Goal: Task Accomplishment & Management: Use online tool/utility

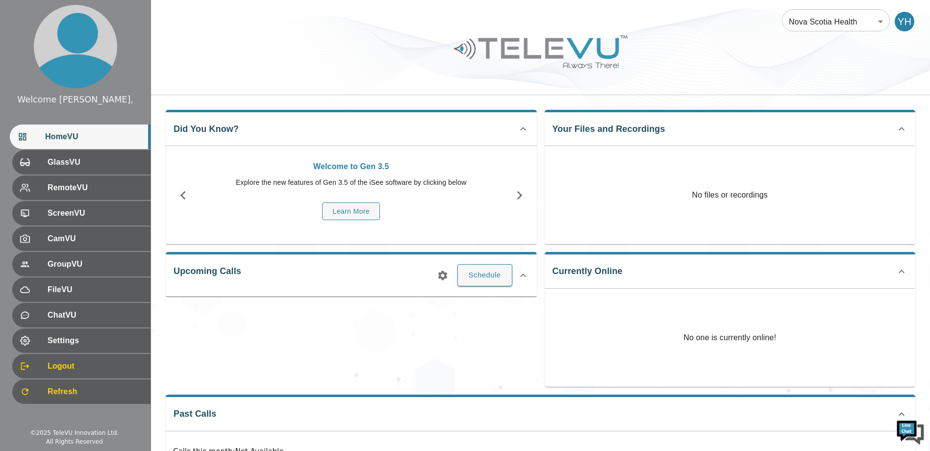
drag, startPoint x: 938, startPoint y: 149, endPoint x: 767, endPoint y: 98, distance: 178.5
click at [767, 98] on div "Nova Scotia Health 208 ​ YH Did You Know? Welcome to Gen 3.5 Explore the new fe…" at bounding box center [540, 261] width 779 height 523
click at [895, 16] on div "YH" at bounding box center [904, 22] width 20 height 20
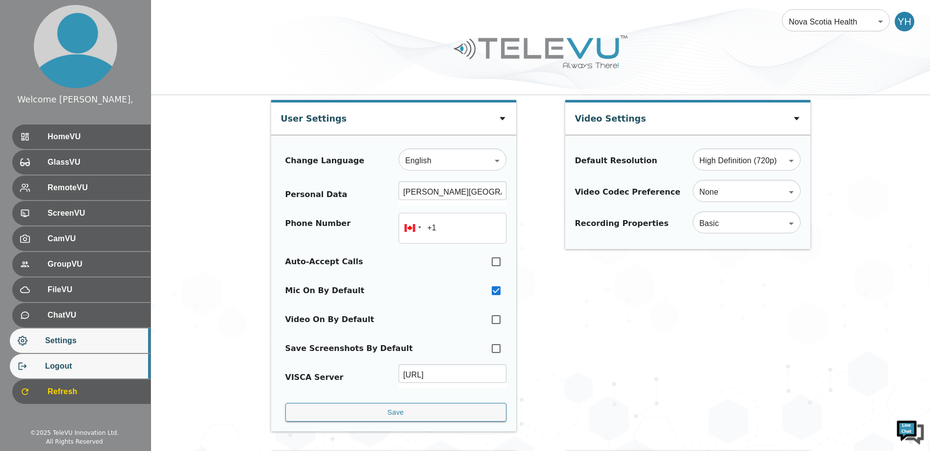
click at [77, 364] on span "Logout" at bounding box center [94, 366] width 98 height 12
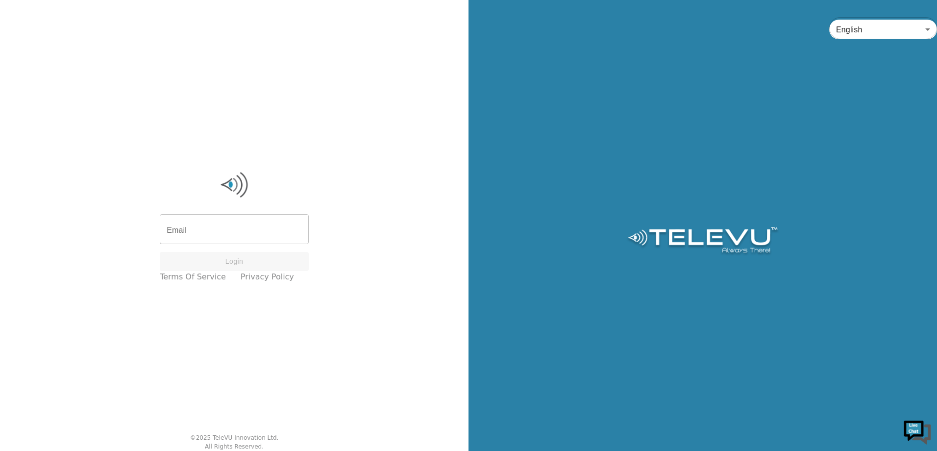
click at [239, 241] on input "Email" at bounding box center [234, 230] width 149 height 27
type input "o"
click at [241, 216] on input "ho" at bounding box center [234, 224] width 149 height 27
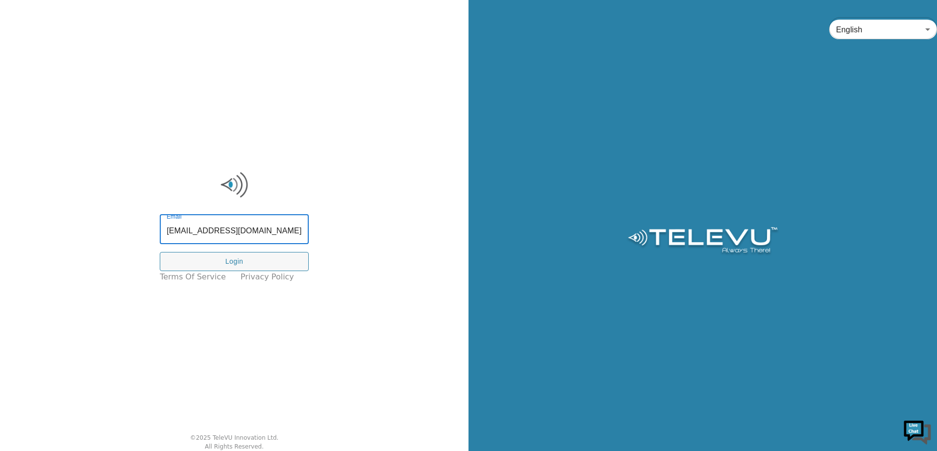
type input "hossam.yassin@nshealth.ca"
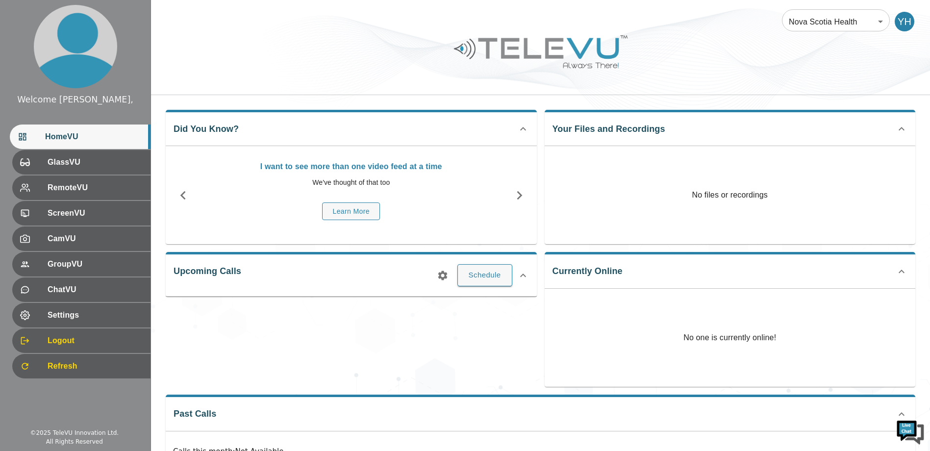
click at [348, 327] on div "Upcoming Calls Schedule" at bounding box center [347, 315] width 379 height 143
click at [116, 365] on span "Refresh" at bounding box center [94, 366] width 98 height 12
click at [510, 271] on button "Schedule" at bounding box center [484, 275] width 55 height 22
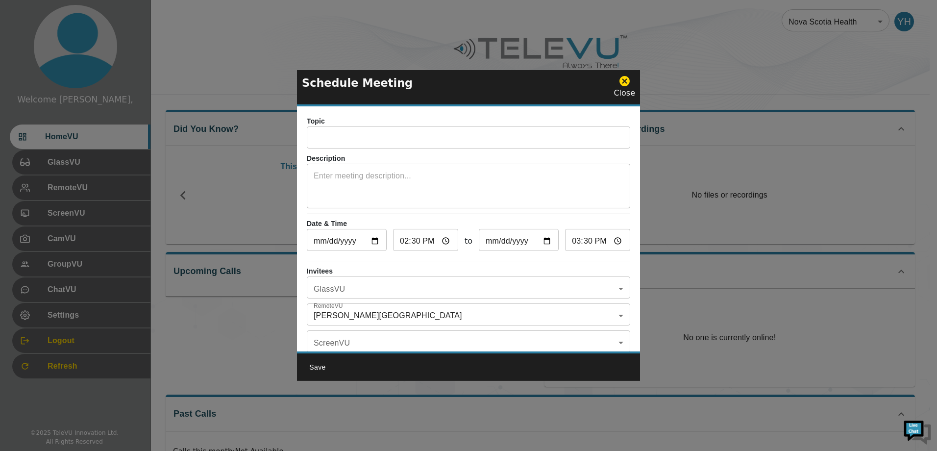
click at [477, 126] on div "Topic ​" at bounding box center [468, 132] width 323 height 32
click at [472, 130] on input "text" at bounding box center [468, 139] width 323 height 20
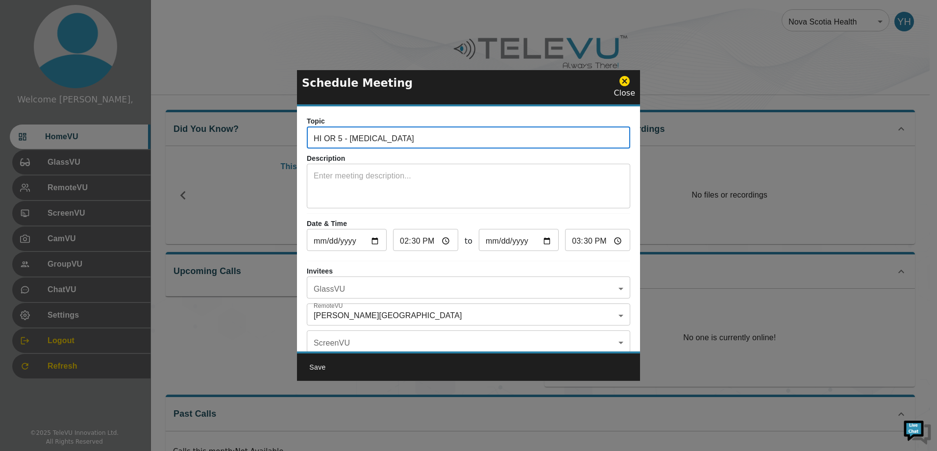
type input "HI OR 5 - [MEDICAL_DATA]"
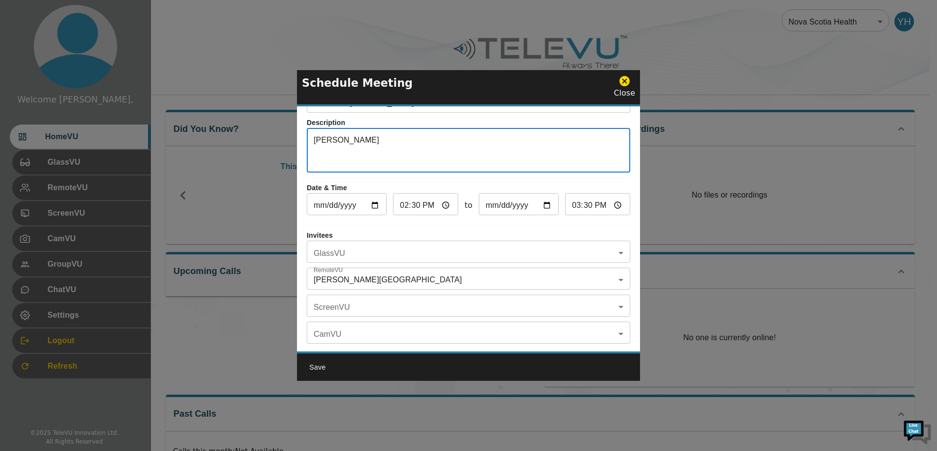
scroll to position [45, 0]
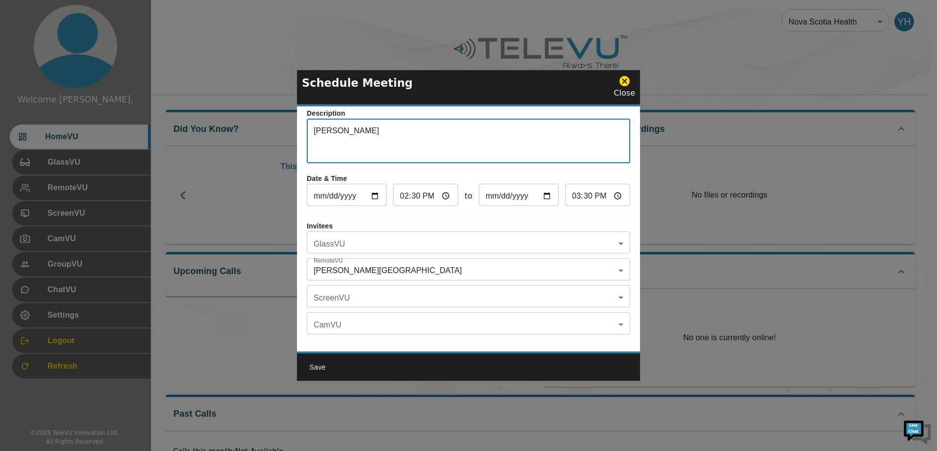
type textarea "[PERSON_NAME]"
click at [400, 243] on body "Welcome Yassin, HomeVU GlassVU RemoteVU ScreenVU CamVU GroupVU ChatVU Settings …" at bounding box center [468, 261] width 937 height 523
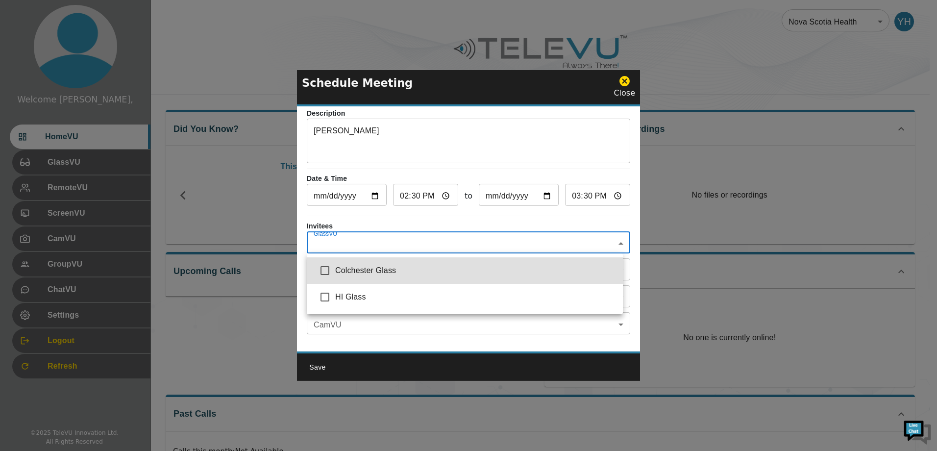
click at [423, 229] on div at bounding box center [468, 225] width 937 height 451
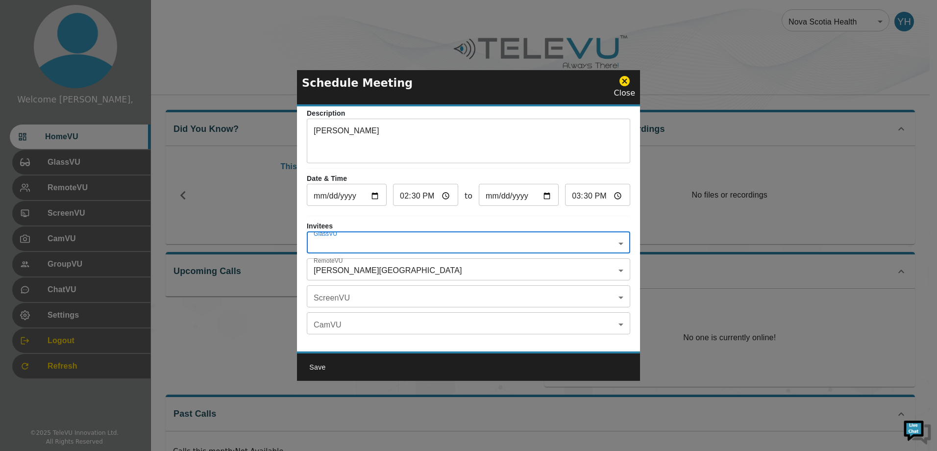
scroll to position [57, 0]
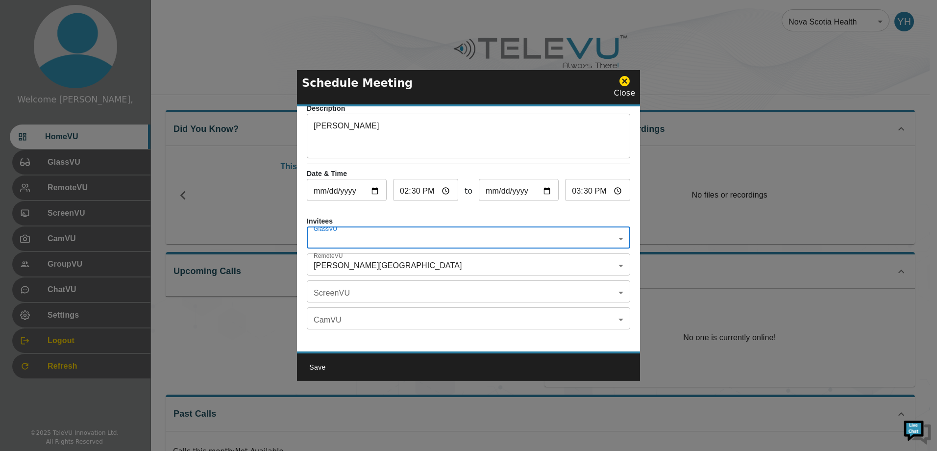
click at [411, 228] on body "Welcome Yassin, HomeVU GlassVU RemoteVU ScreenVU CamVU GroupVU ChatVU Settings …" at bounding box center [468, 261] width 937 height 523
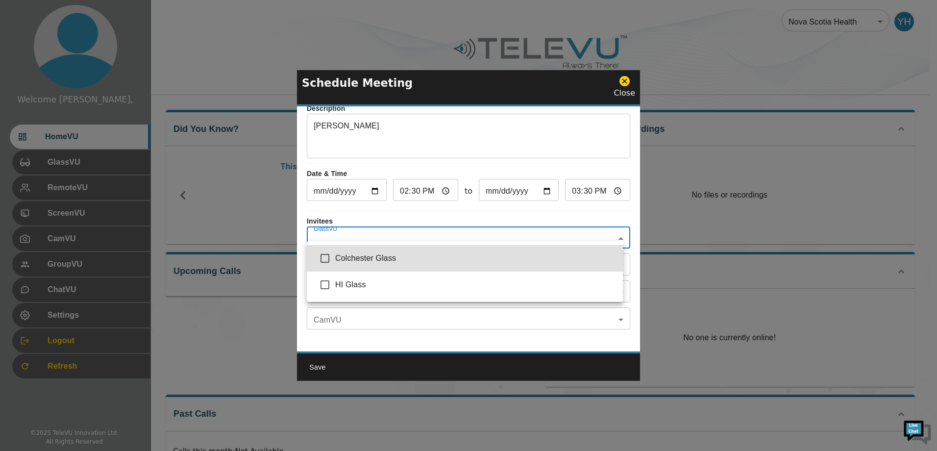
click at [333, 285] on input "checkbox" at bounding box center [325, 284] width 21 height 21
checkbox input "true"
type input "HI Glass"
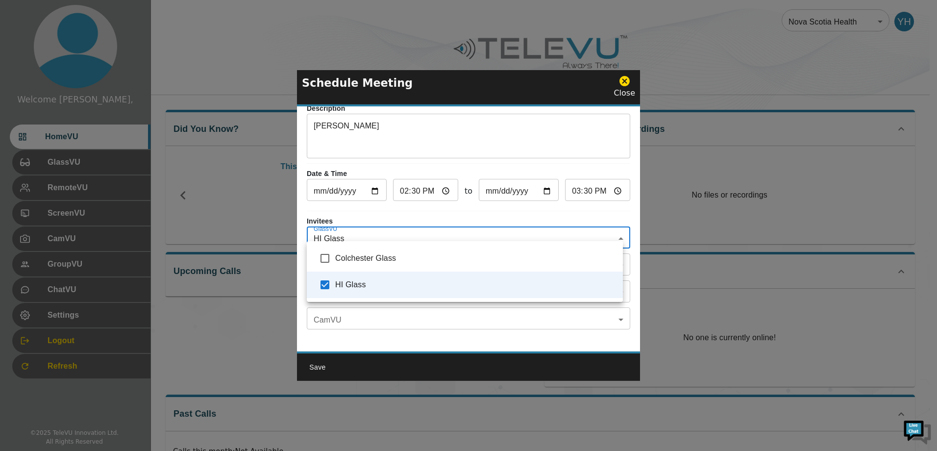
click at [495, 354] on div at bounding box center [468, 225] width 937 height 451
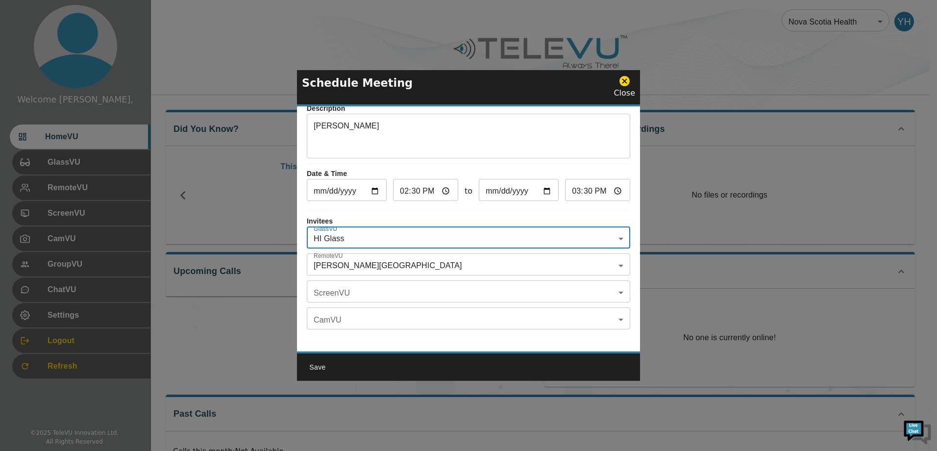
click at [498, 262] on body "Welcome Yassin, HomeVU GlassVU RemoteVU ScreenVU CamVU GroupVU ChatVU Settings …" at bounding box center [468, 261] width 937 height 523
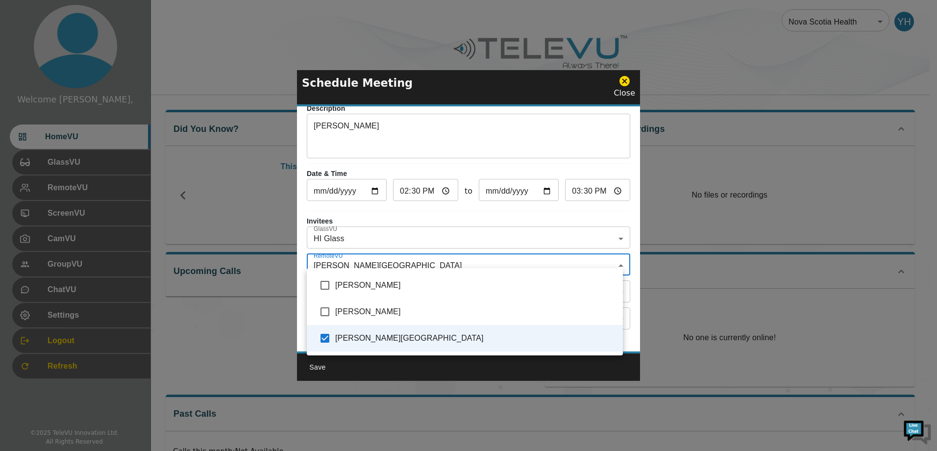
click at [403, 283] on span "[PERSON_NAME]" at bounding box center [475, 285] width 280 height 12
type input "[PERSON_NAME],[PERSON_NAME]"
checkbox input "true"
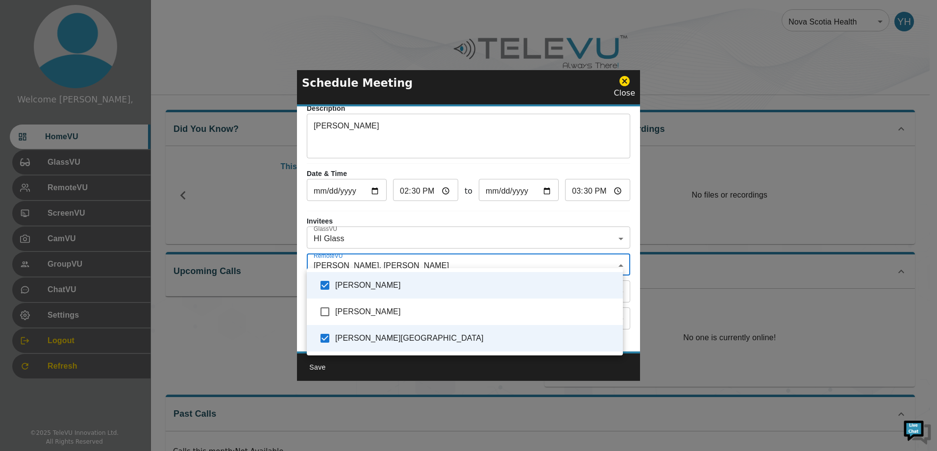
click at [390, 245] on div at bounding box center [468, 225] width 937 height 451
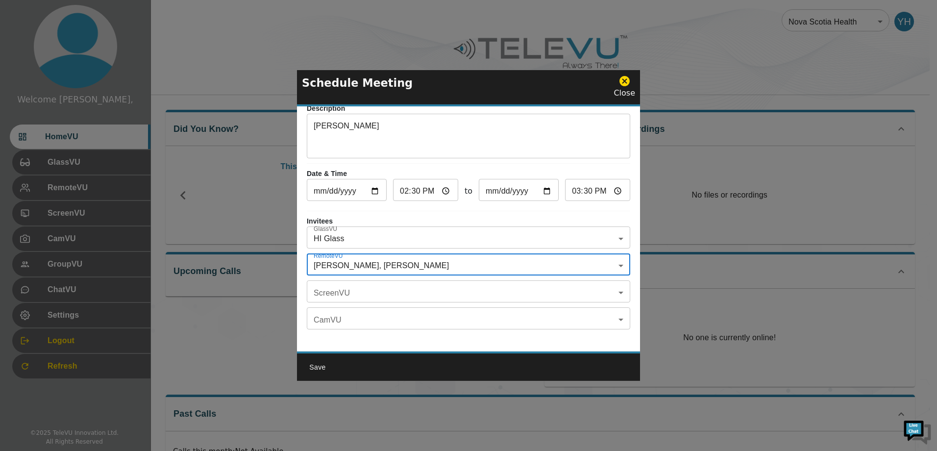
click at [370, 283] on body "Welcome Yassin, HomeVU GlassVU RemoteVU ScreenVU CamVU GroupVU ChatVU Settings …" at bounding box center [468, 261] width 937 height 523
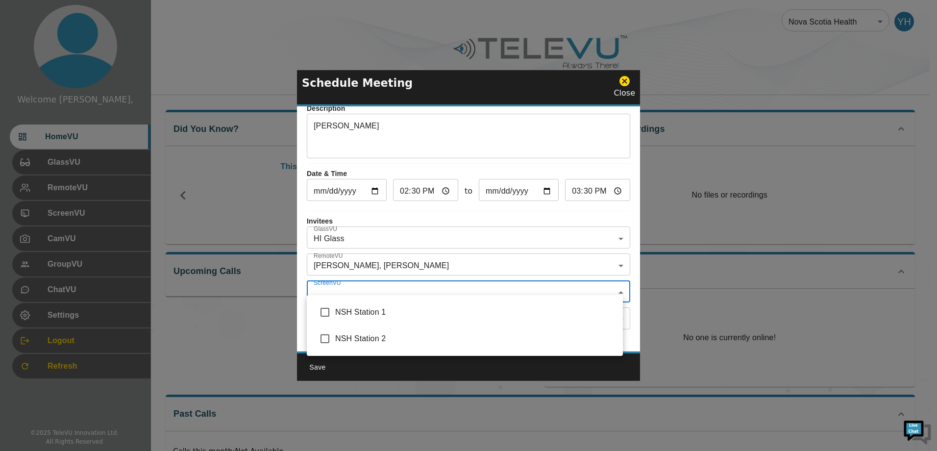
click at [339, 315] on span "NSH Station 1" at bounding box center [475, 312] width 280 height 12
type input "NSH Station 1"
checkbox input "true"
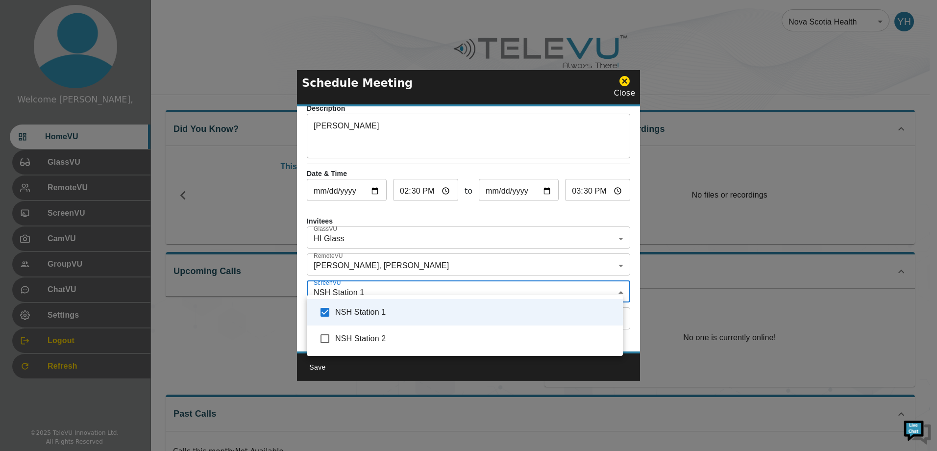
click at [382, 271] on div at bounding box center [468, 225] width 937 height 451
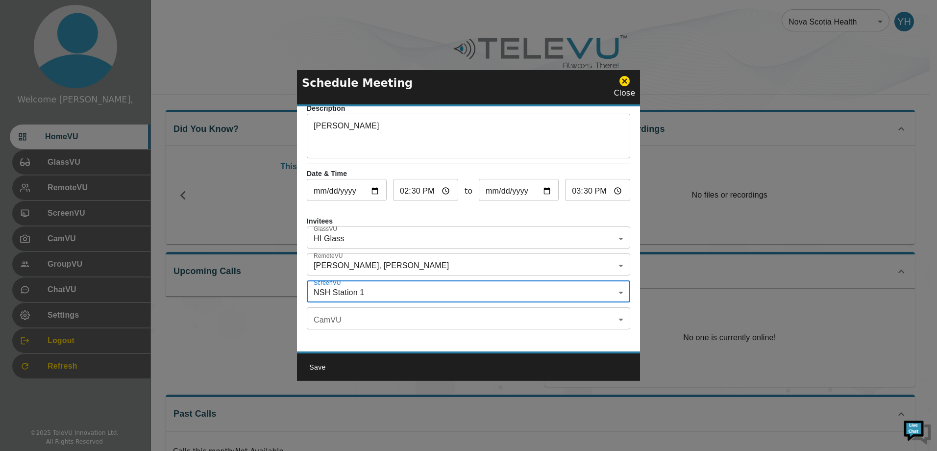
click at [359, 320] on body "Welcome Yassin, HomeVU GlassVU RemoteVU ScreenVU CamVU GroupVU ChatVU Settings …" at bounding box center [468, 261] width 937 height 523
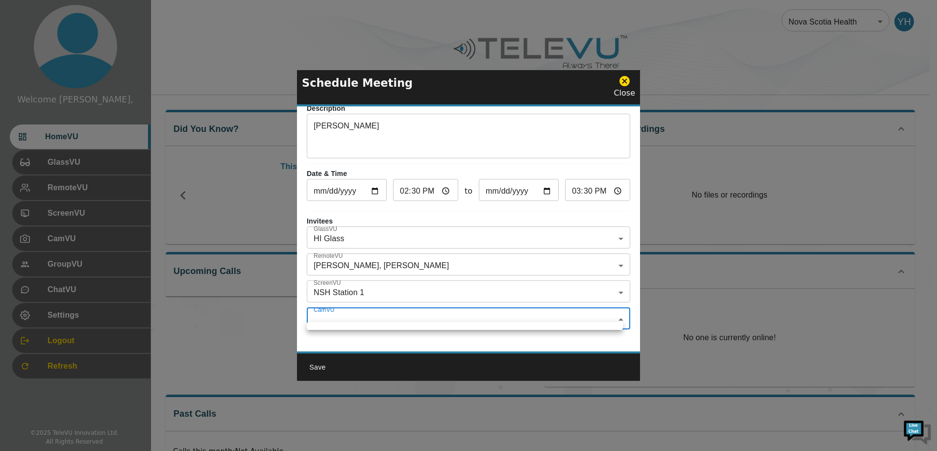
click at [368, 315] on div at bounding box center [468, 225] width 937 height 451
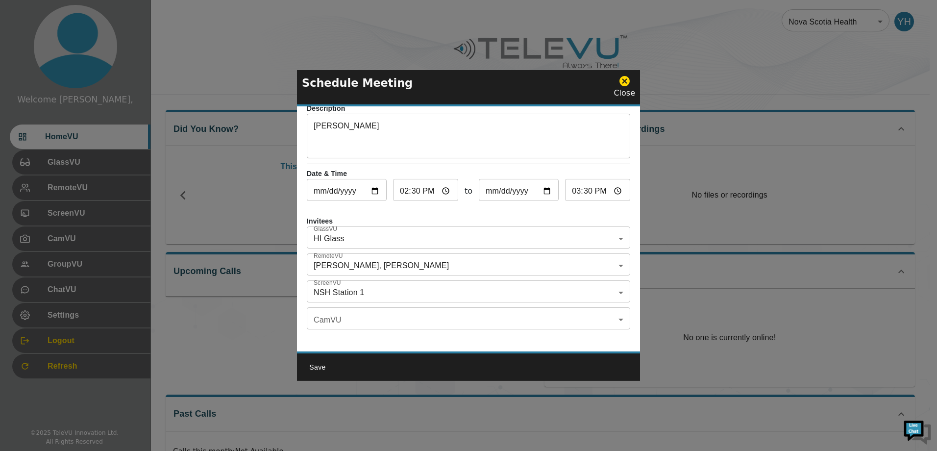
click at [516, 206] on div "Topic HI OR 5 - [MEDICAL_DATA] ​ Description [PERSON_NAME] ​ Date & Time [DATE]…" at bounding box center [468, 228] width 343 height 245
click at [314, 364] on button "Save" at bounding box center [317, 367] width 31 height 18
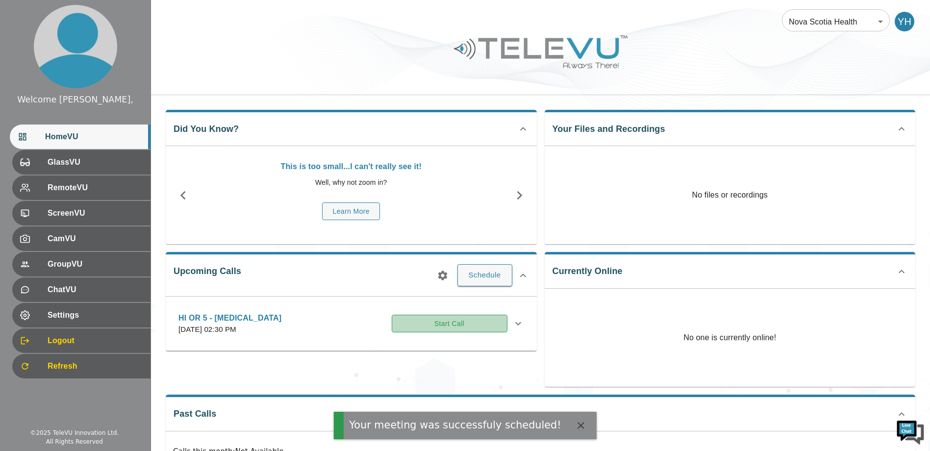
click at [429, 325] on button "Start Call" at bounding box center [450, 324] width 116 height 18
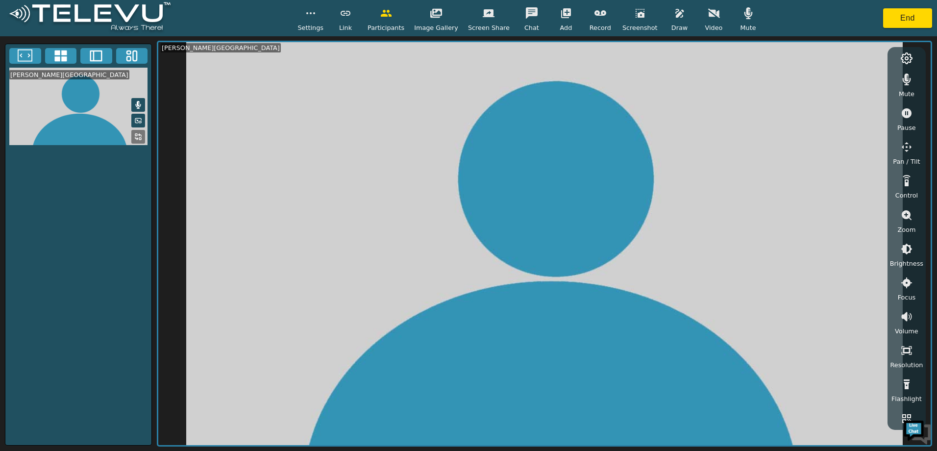
click at [705, 32] on span "Video" at bounding box center [714, 27] width 18 height 9
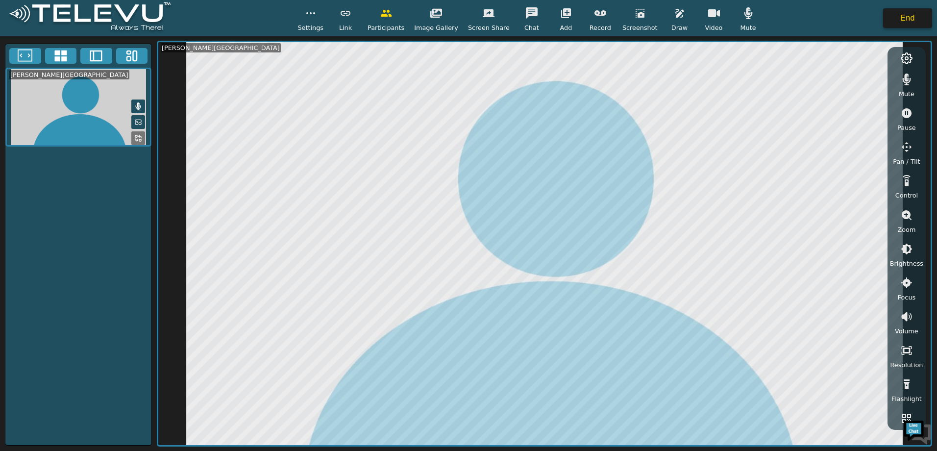
click at [896, 15] on button "End" at bounding box center [907, 18] width 49 height 20
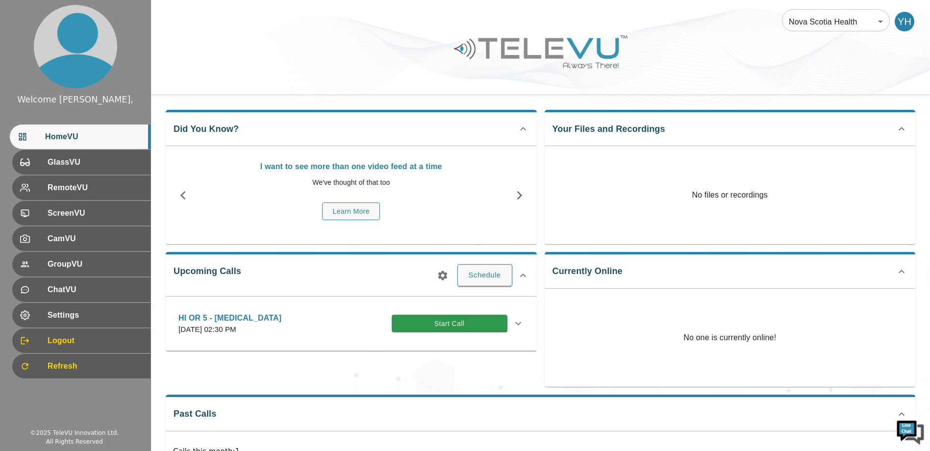
click at [522, 324] on icon at bounding box center [518, 324] width 12 height 12
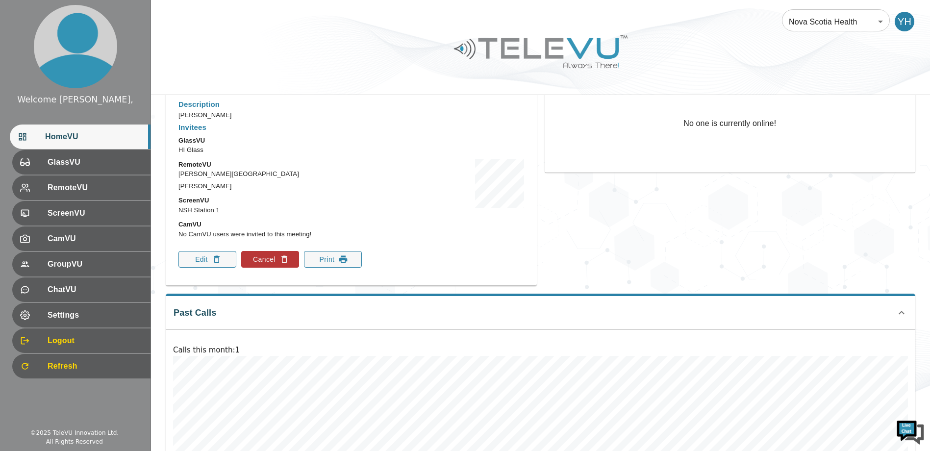
scroll to position [215, 0]
click at [274, 255] on button "Cancel" at bounding box center [270, 258] width 58 height 17
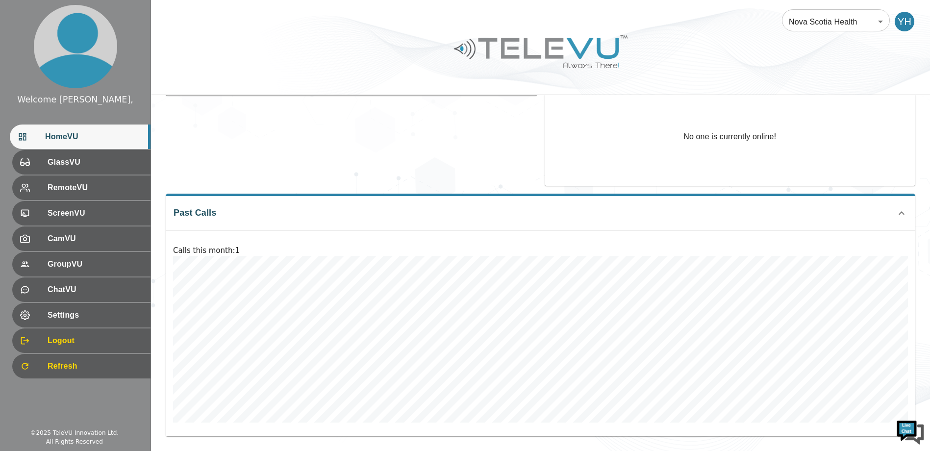
scroll to position [0, 0]
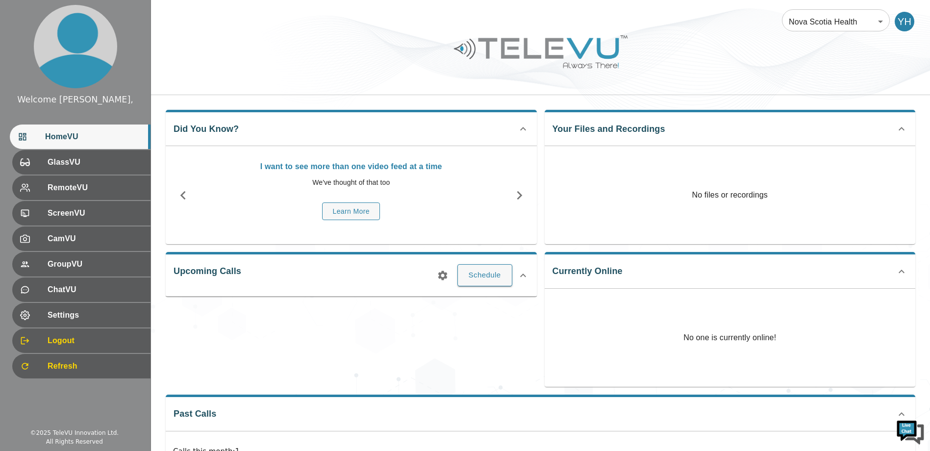
click at [463, 320] on div "Upcoming Calls Schedule" at bounding box center [347, 315] width 379 height 143
